Goal: Information Seeking & Learning: Learn about a topic

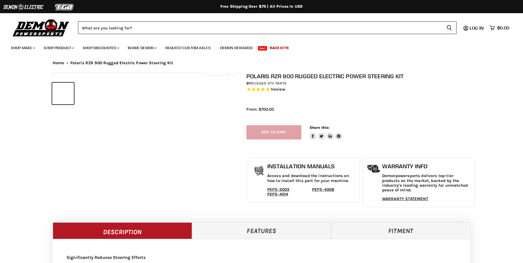
select select "******"
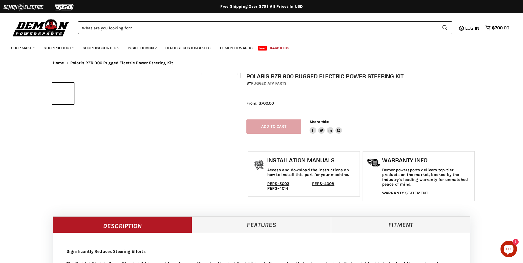
select select "******"
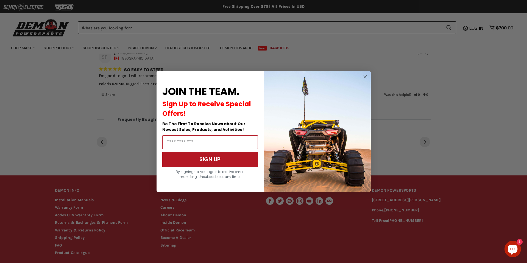
scroll to position [482, 0]
